Goal: Task Accomplishment & Management: Complete application form

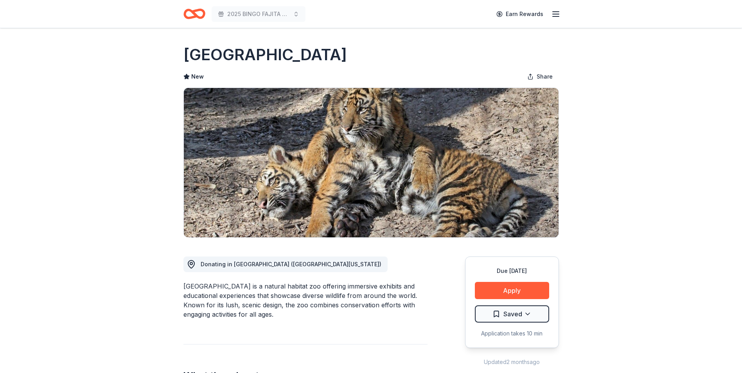
drag, startPoint x: 513, startPoint y: 288, endPoint x: 561, endPoint y: 276, distance: 49.4
click at [513, 288] on button "Apply" at bounding box center [512, 290] width 74 height 17
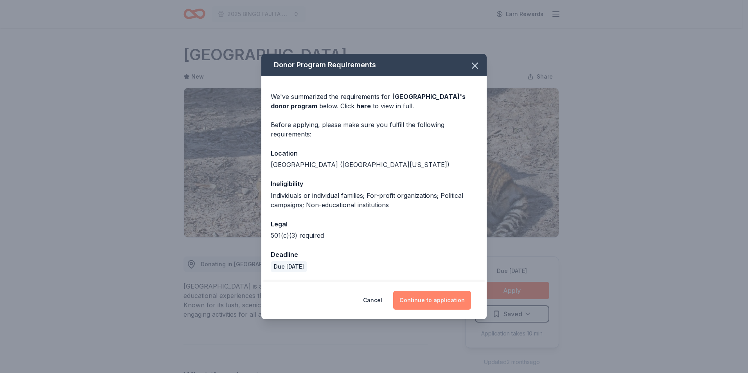
click at [417, 299] on button "Continue to application" at bounding box center [432, 300] width 78 height 19
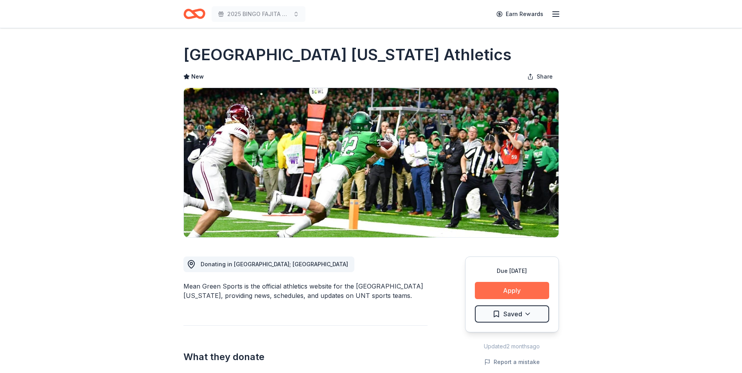
click at [502, 290] on button "Apply" at bounding box center [512, 290] width 74 height 17
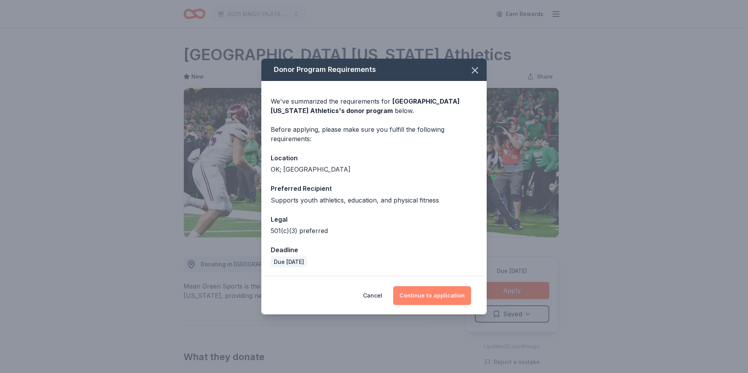
drag, startPoint x: 428, startPoint y: 297, endPoint x: 456, endPoint y: 241, distance: 62.1
click at [428, 297] on button "Continue to application" at bounding box center [432, 295] width 78 height 19
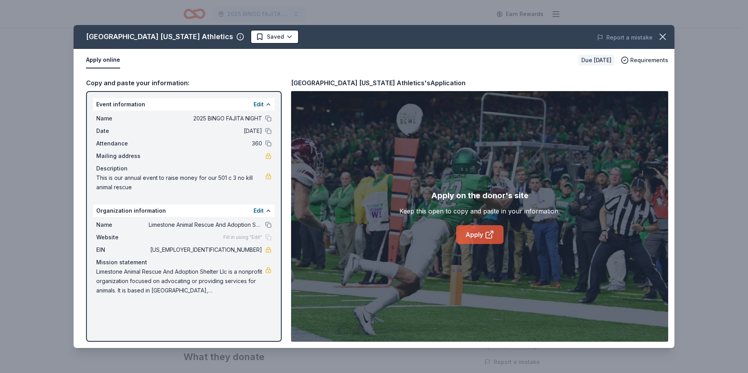
click at [481, 234] on link "Apply" at bounding box center [479, 234] width 47 height 19
click at [666, 38] on icon "button" at bounding box center [662, 36] width 11 height 11
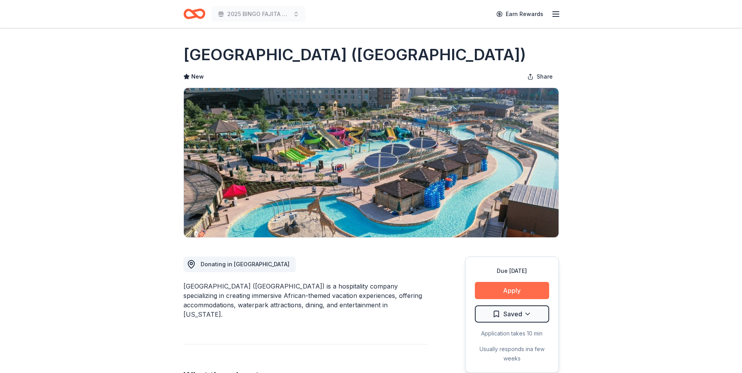
click at [521, 288] on button "Apply" at bounding box center [512, 290] width 74 height 17
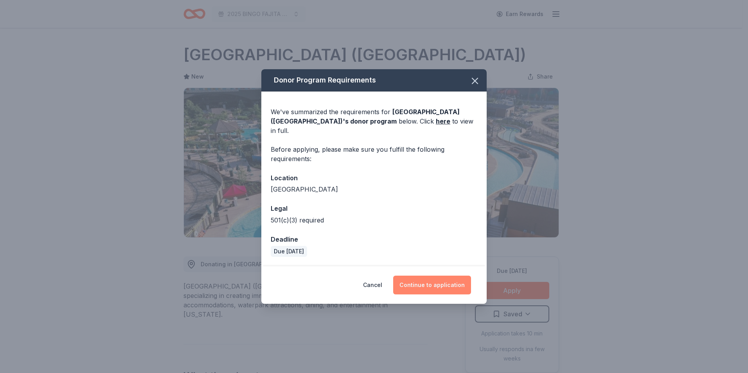
click at [453, 281] on button "Continue to application" at bounding box center [432, 285] width 78 height 19
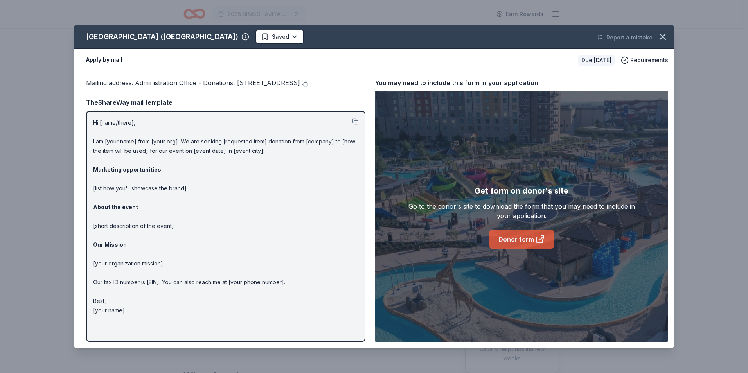
click at [505, 241] on link "Donor form" at bounding box center [521, 239] width 65 height 19
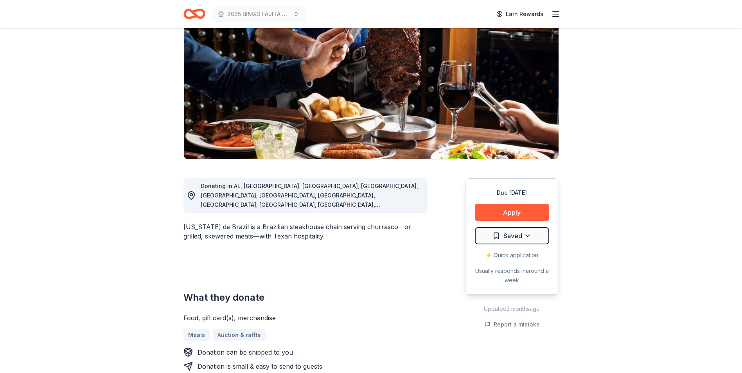
scroll to position [117, 0]
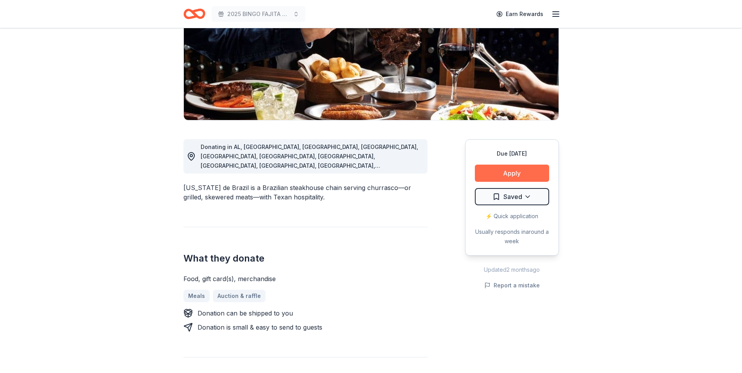
click at [514, 169] on button "Apply" at bounding box center [512, 173] width 74 height 17
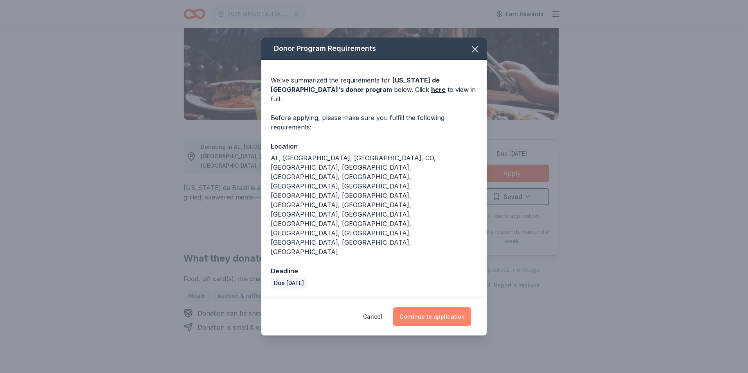
click at [422, 308] on button "Continue to application" at bounding box center [432, 317] width 78 height 19
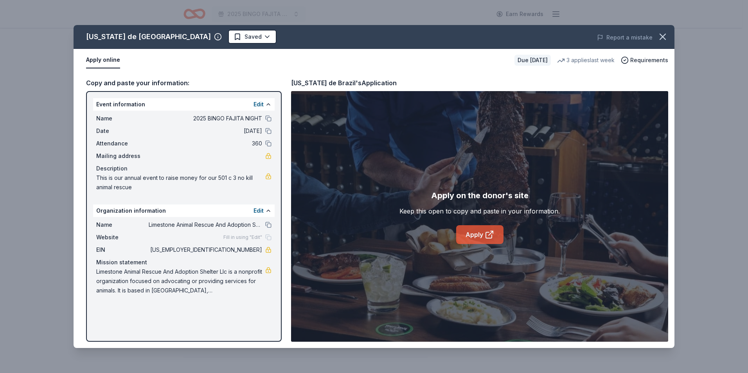
click at [479, 236] on link "Apply" at bounding box center [479, 234] width 47 height 19
click at [660, 38] on icon "button" at bounding box center [662, 36] width 11 height 11
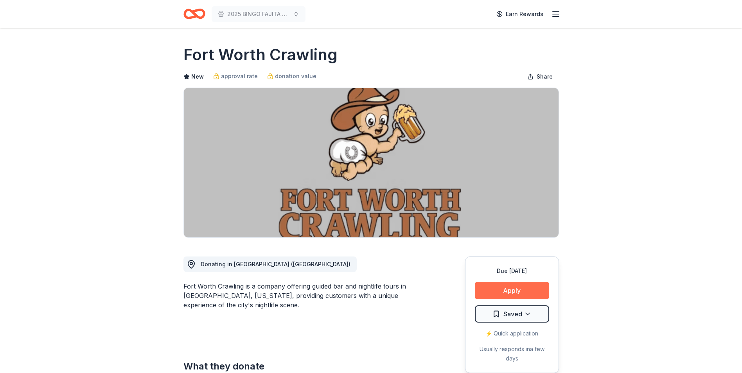
click at [514, 292] on button "Apply" at bounding box center [512, 290] width 74 height 17
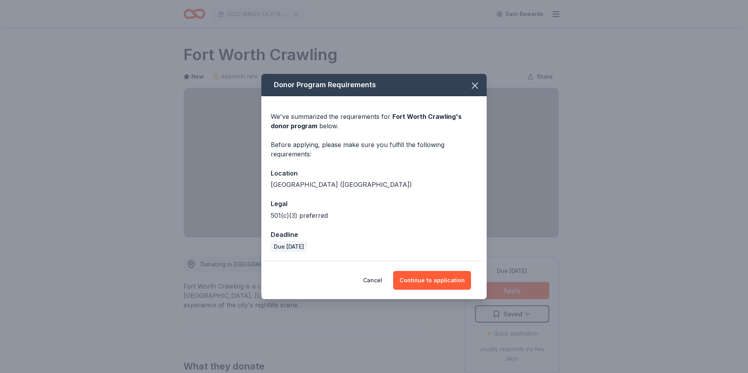
drag, startPoint x: 426, startPoint y: 279, endPoint x: 468, endPoint y: 207, distance: 82.4
click at [425, 279] on button "Continue to application" at bounding box center [432, 280] width 78 height 19
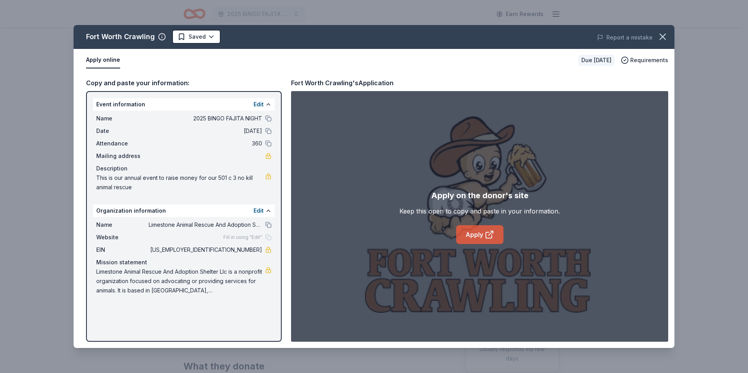
click at [479, 233] on link "Apply" at bounding box center [479, 234] width 47 height 19
click at [658, 40] on icon "button" at bounding box center [662, 36] width 11 height 11
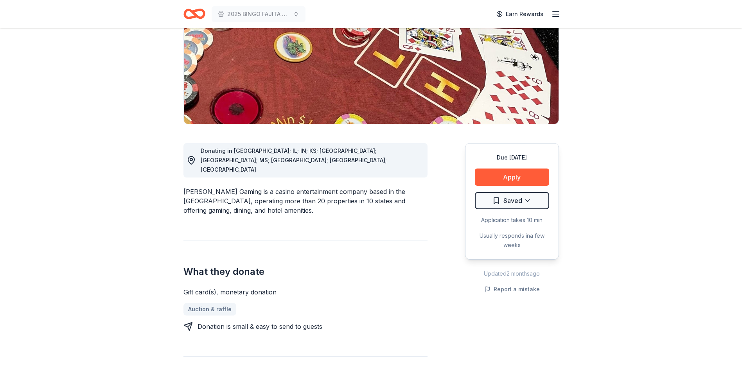
scroll to position [117, 0]
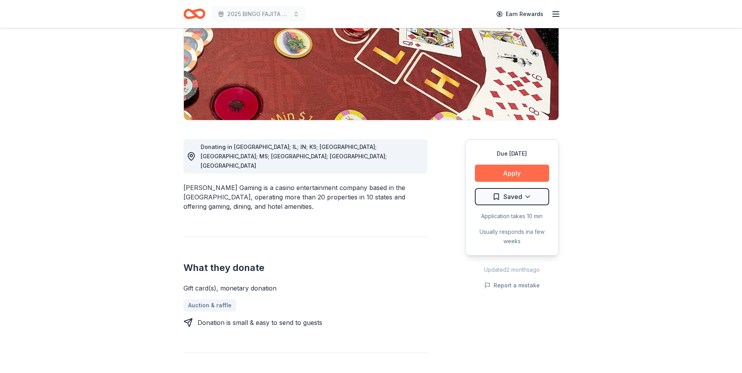
click at [509, 169] on button "Apply" at bounding box center [512, 173] width 74 height 17
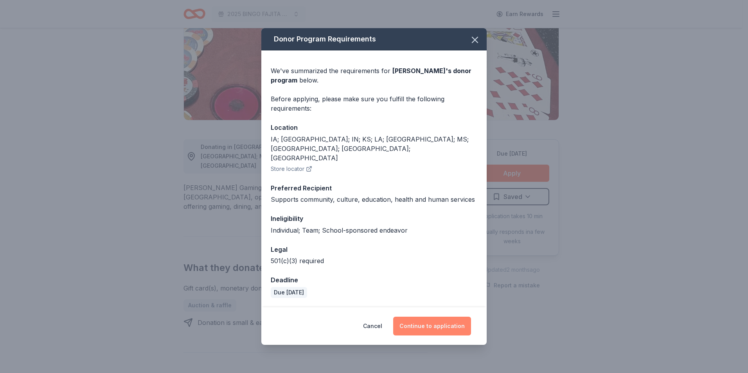
click at [429, 317] on button "Continue to application" at bounding box center [432, 326] width 78 height 19
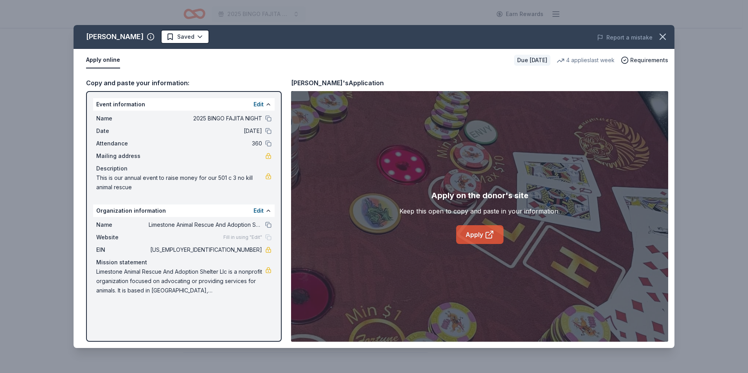
click at [490, 230] on icon at bounding box center [489, 234] width 9 height 9
click at [660, 33] on icon "button" at bounding box center [662, 36] width 11 height 11
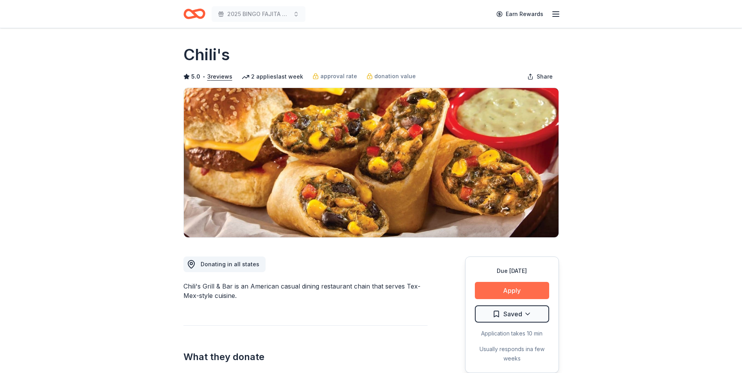
click at [518, 290] on button "Apply" at bounding box center [512, 290] width 74 height 17
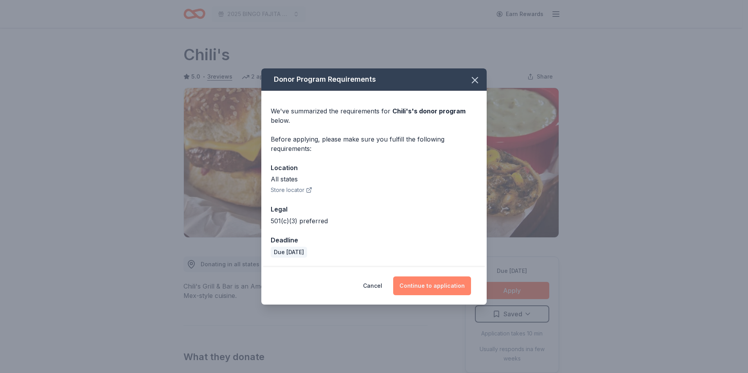
click at [425, 284] on button "Continue to application" at bounding box center [432, 286] width 78 height 19
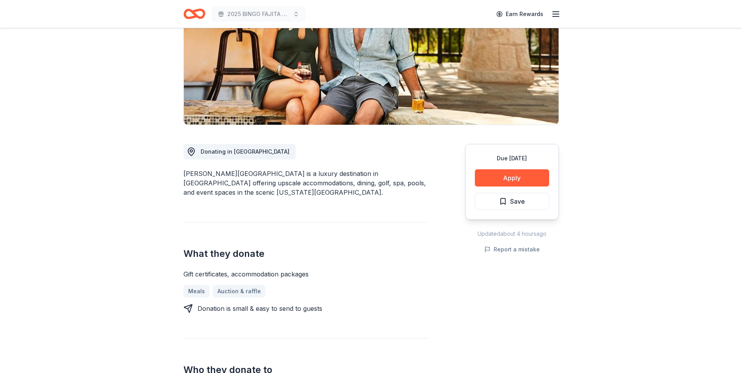
scroll to position [117, 0]
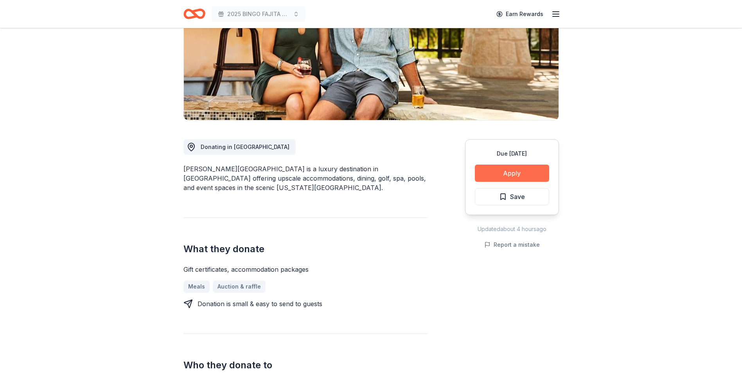
click at [516, 175] on button "Apply" at bounding box center [512, 173] width 74 height 17
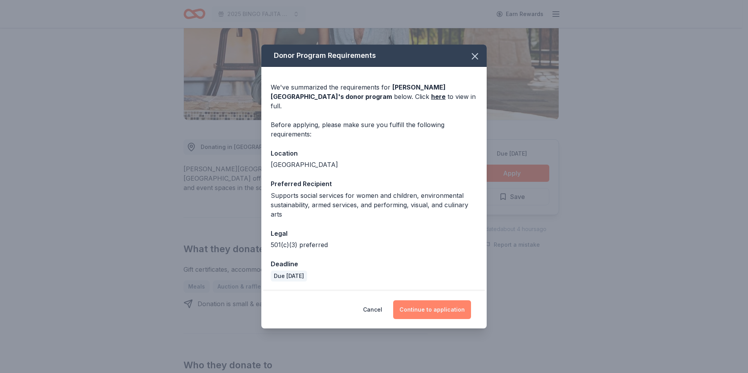
click at [439, 308] on button "Continue to application" at bounding box center [432, 309] width 78 height 19
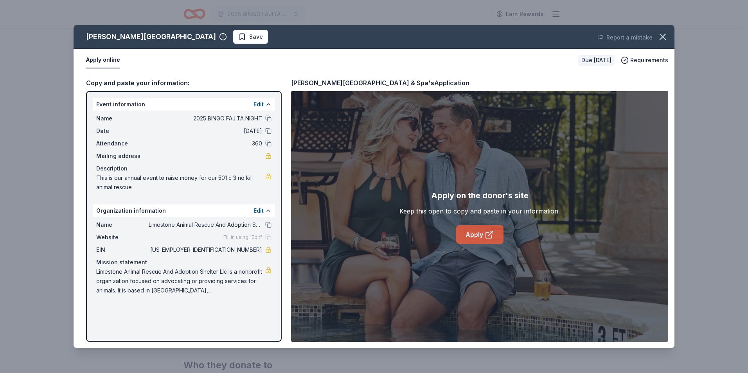
click at [473, 230] on link "Apply" at bounding box center [479, 234] width 47 height 19
click at [665, 34] on icon "button" at bounding box center [662, 36] width 11 height 11
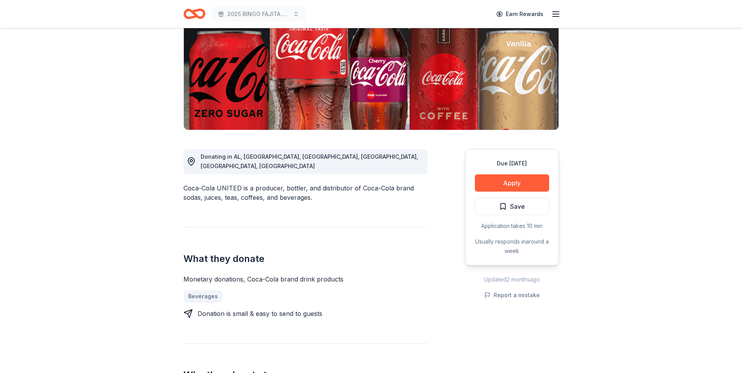
scroll to position [117, 0]
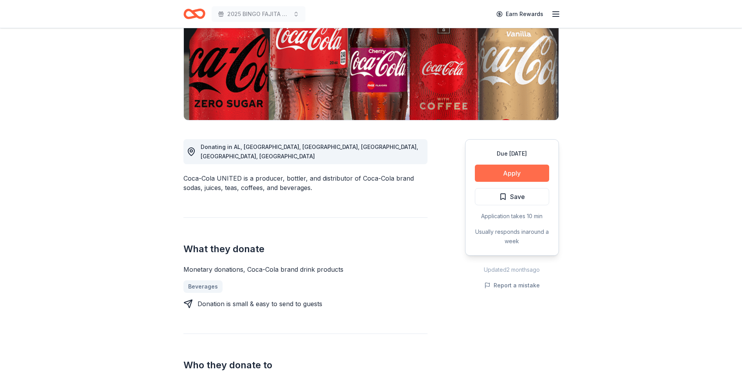
click at [515, 172] on button "Apply" at bounding box center [512, 173] width 74 height 17
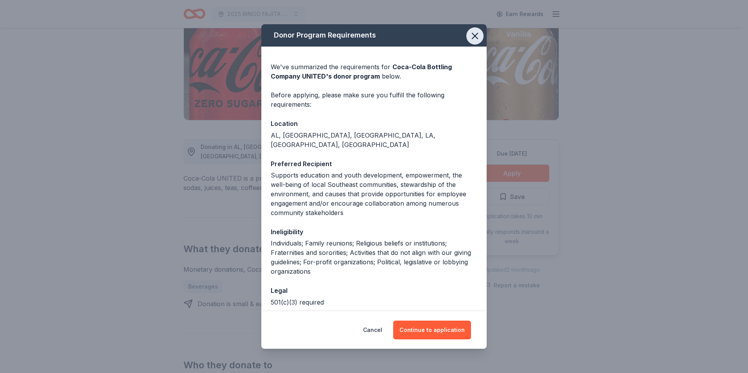
click at [470, 36] on icon "button" at bounding box center [475, 36] width 11 height 11
